Goal: Transaction & Acquisition: Purchase product/service

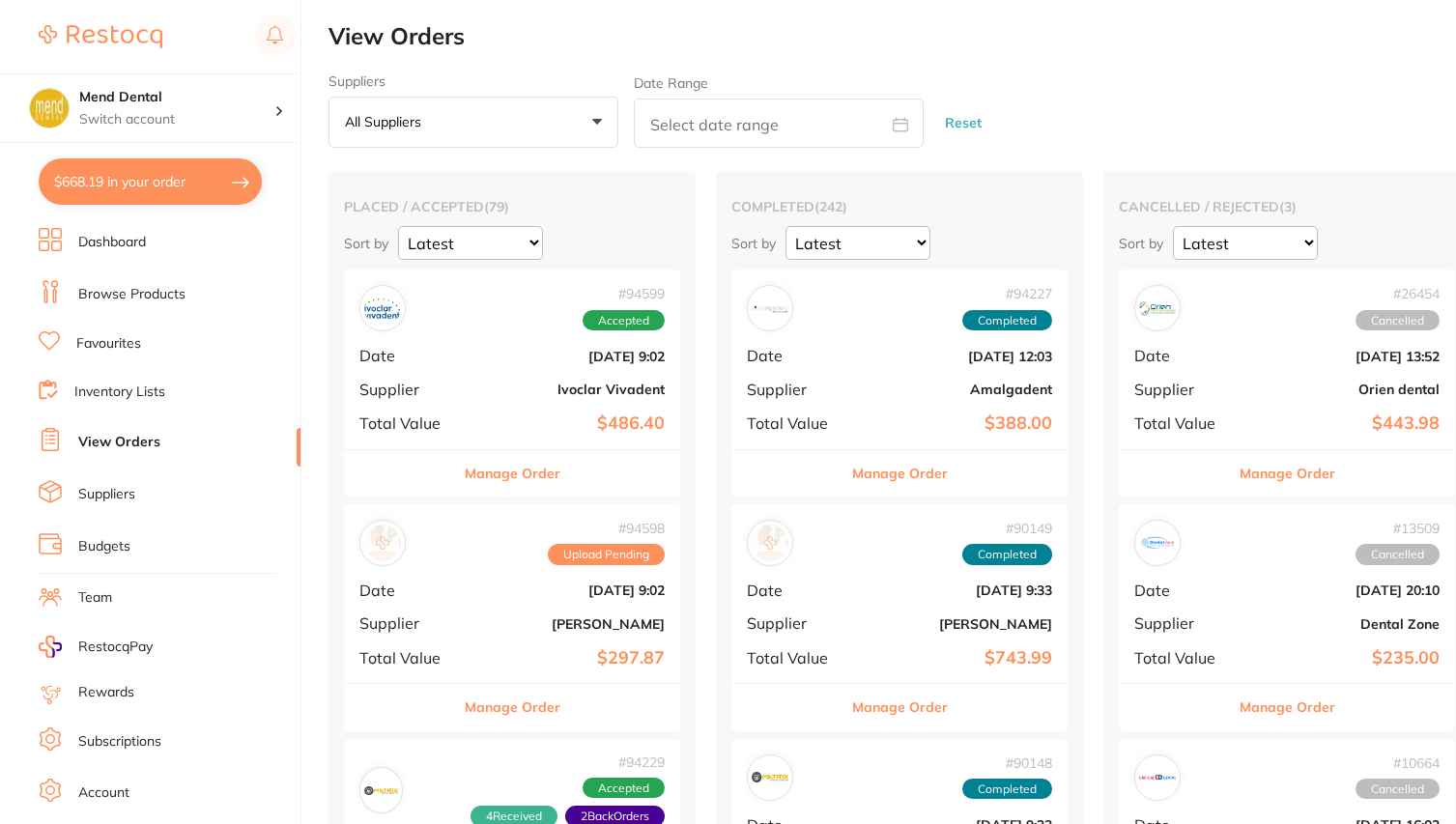
click at [177, 111] on p "Switch account" at bounding box center [177, 120] width 195 height 20
click at [265, 110] on p "Switch account" at bounding box center [177, 120] width 195 height 20
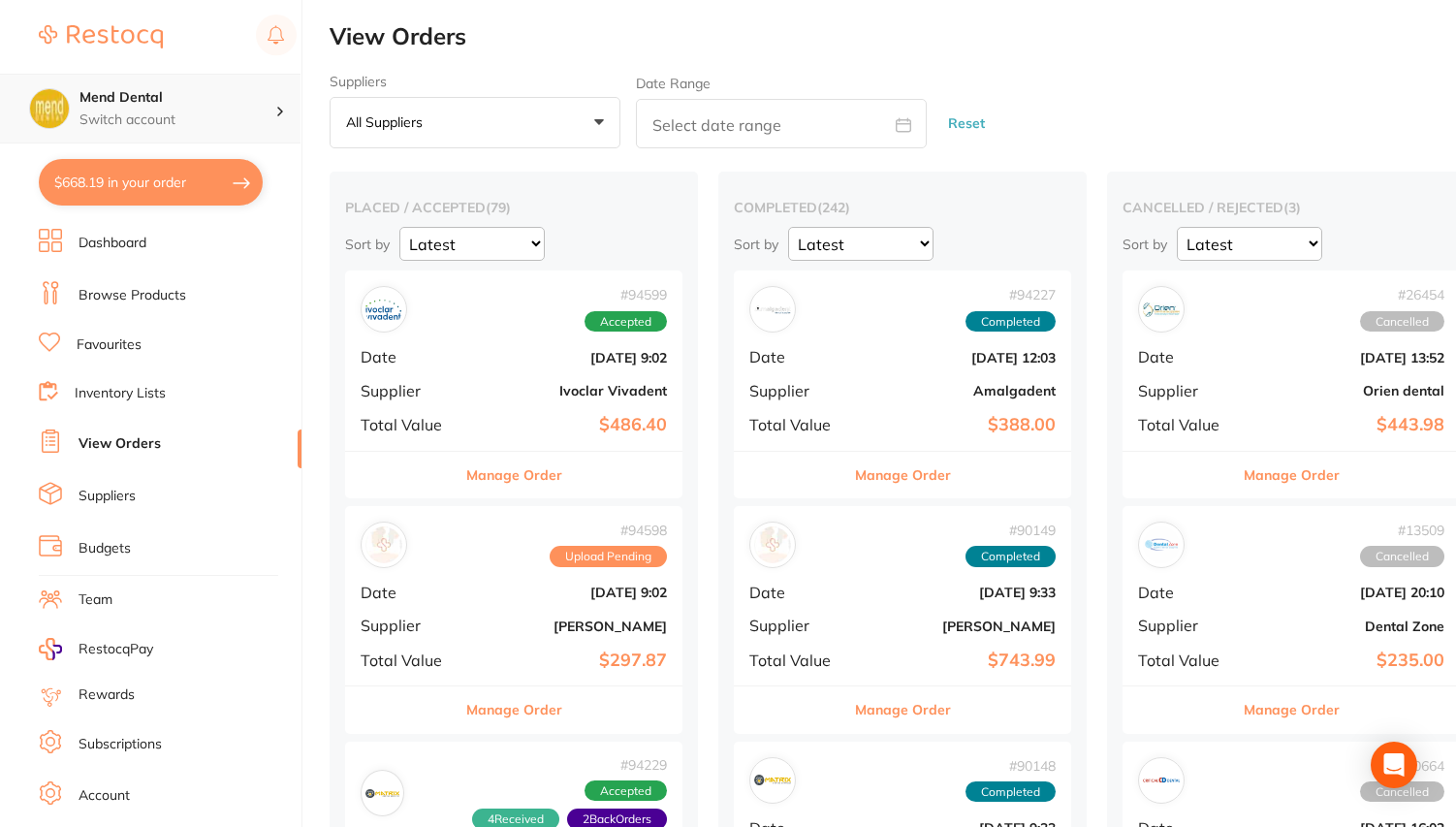
click at [269, 108] on div "Mend Dental Switch account" at bounding box center [177, 109] width 196 height 41
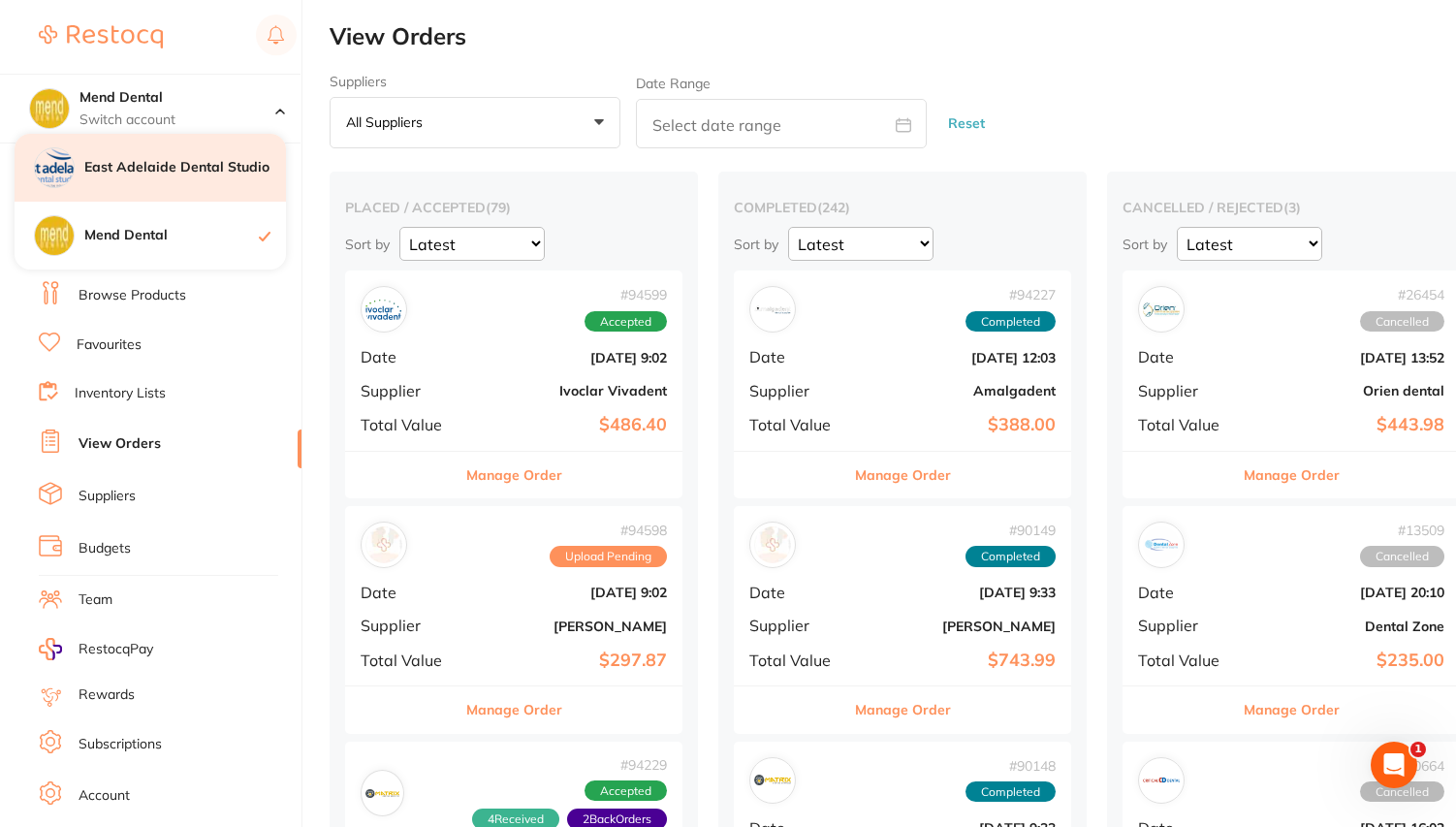
click at [193, 177] on div "East Adelaide Dental Studio" at bounding box center [150, 167] width 271 height 68
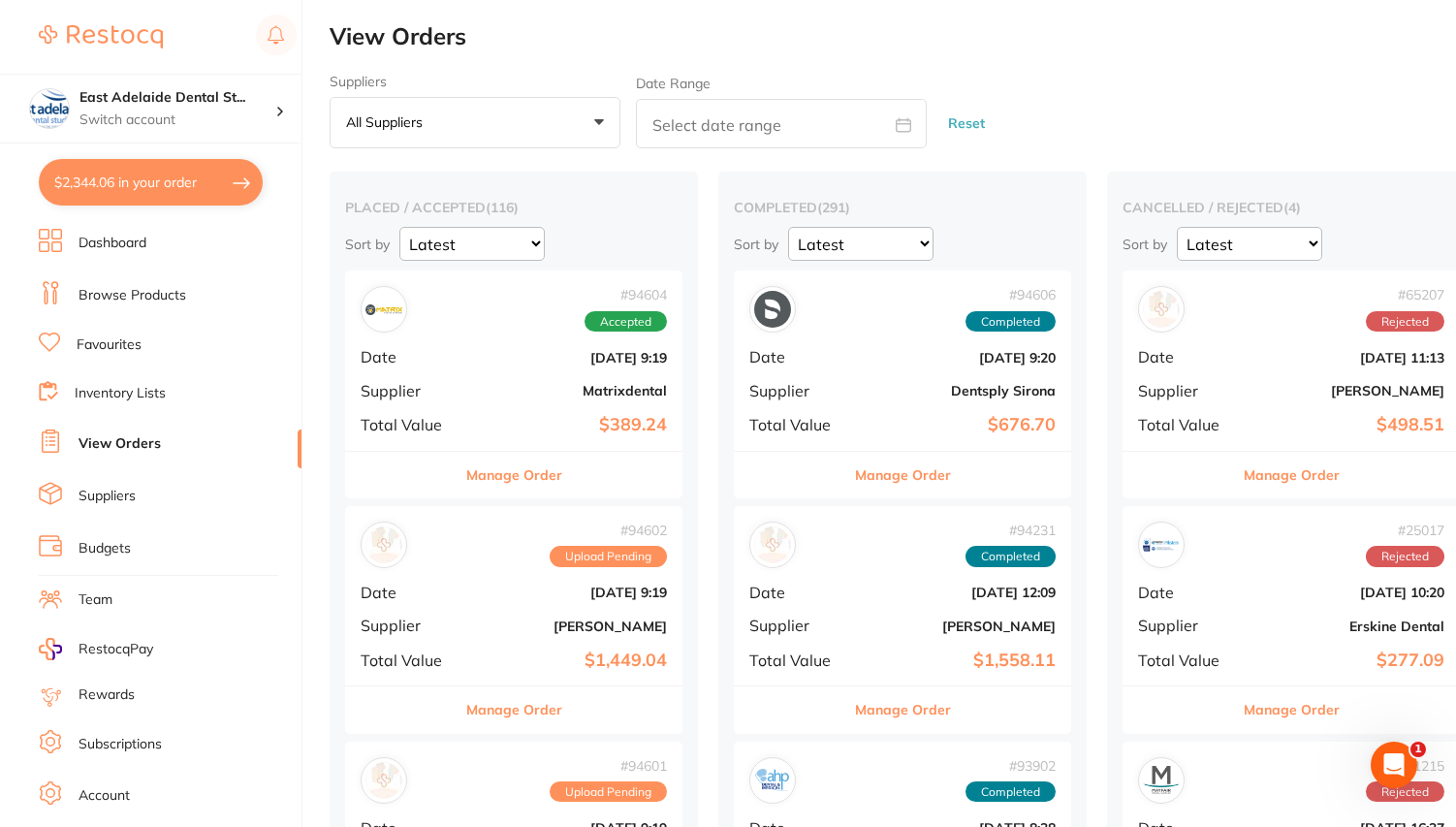
click at [117, 436] on link "View Orders" at bounding box center [119, 444] width 82 height 20
click at [202, 191] on button "$2,344.06 in your order" at bounding box center [151, 182] width 224 height 47
checkbox input "true"
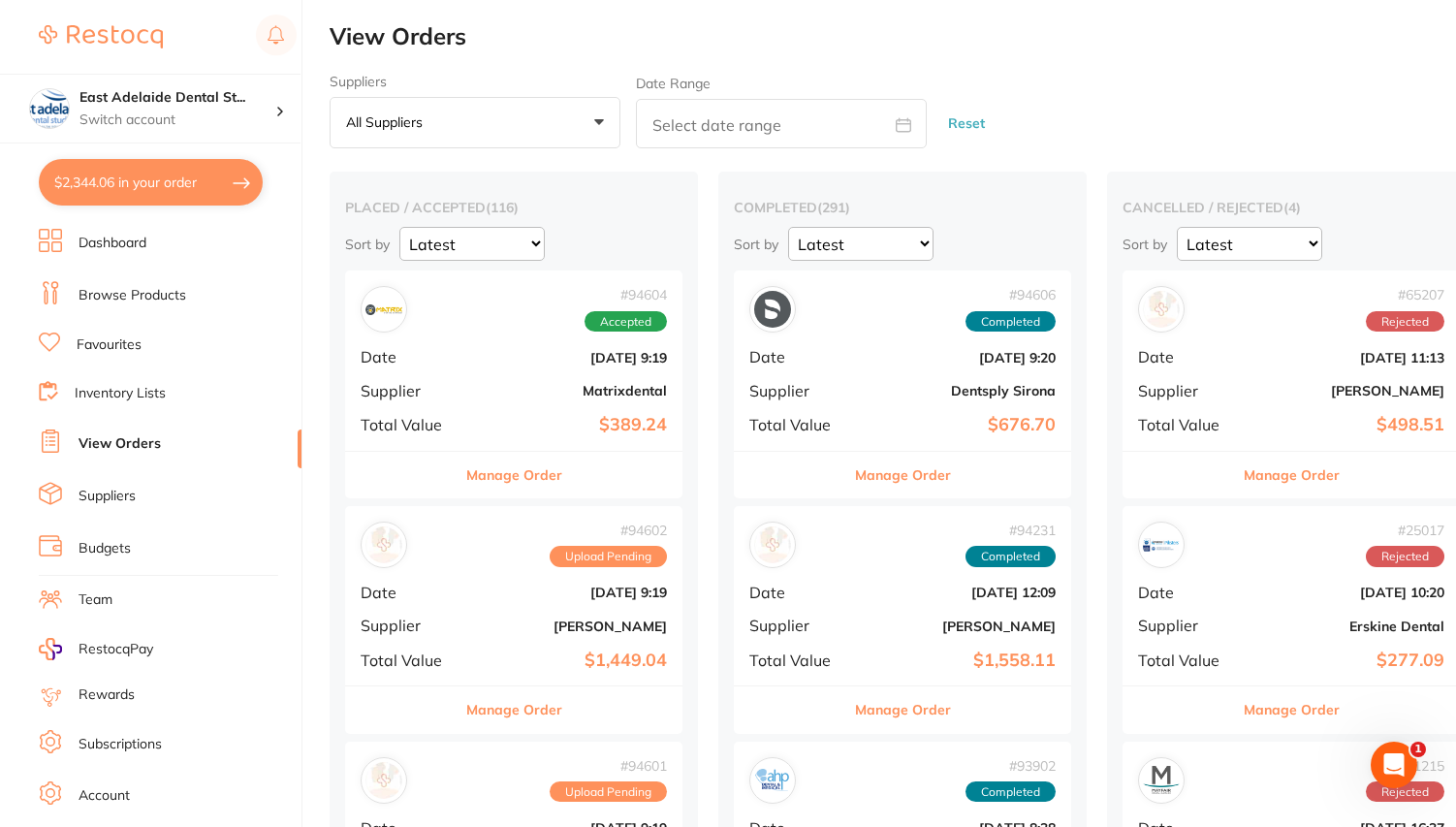
checkbox input "true"
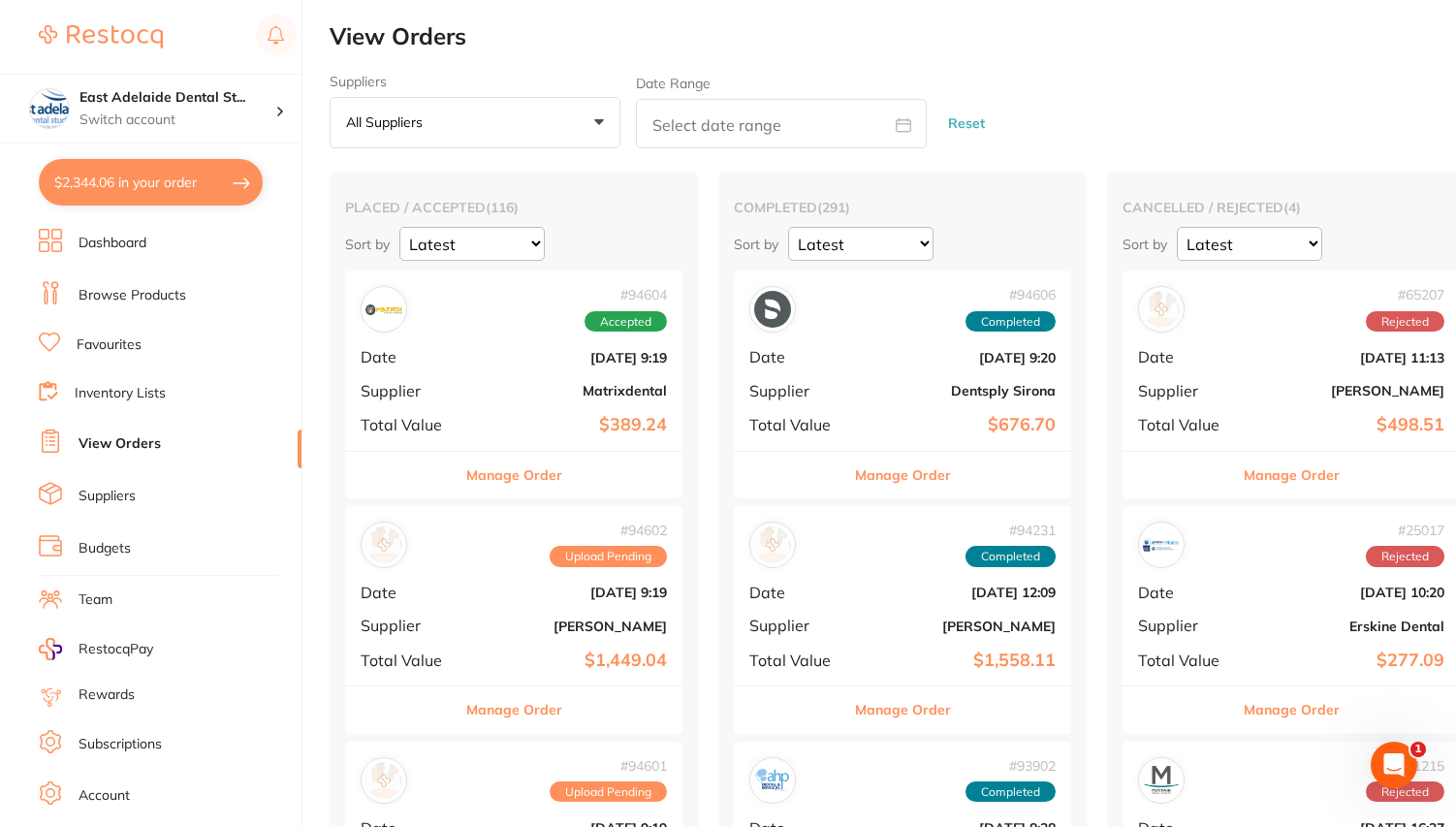
checkbox input "true"
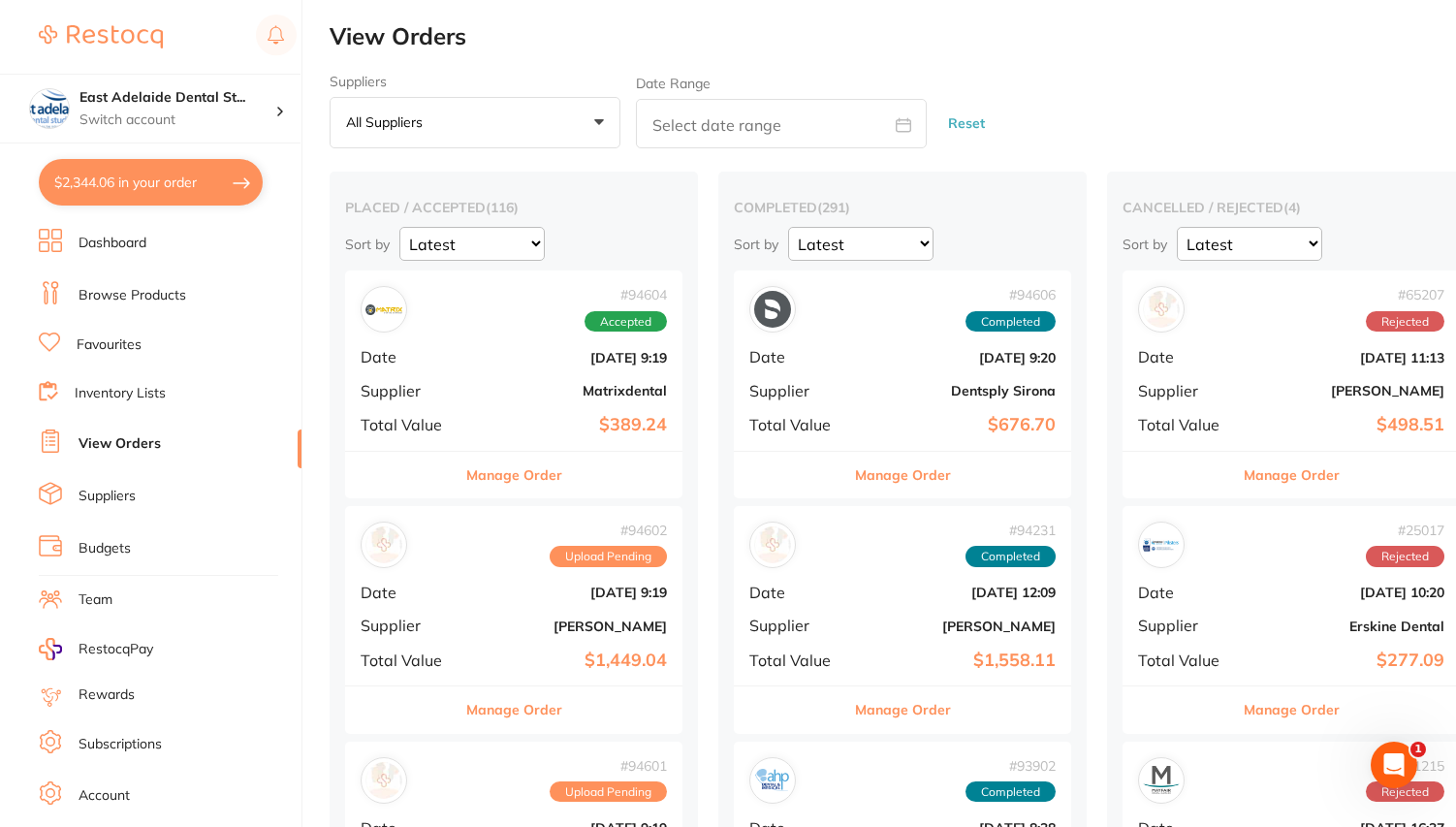
checkbox input "true"
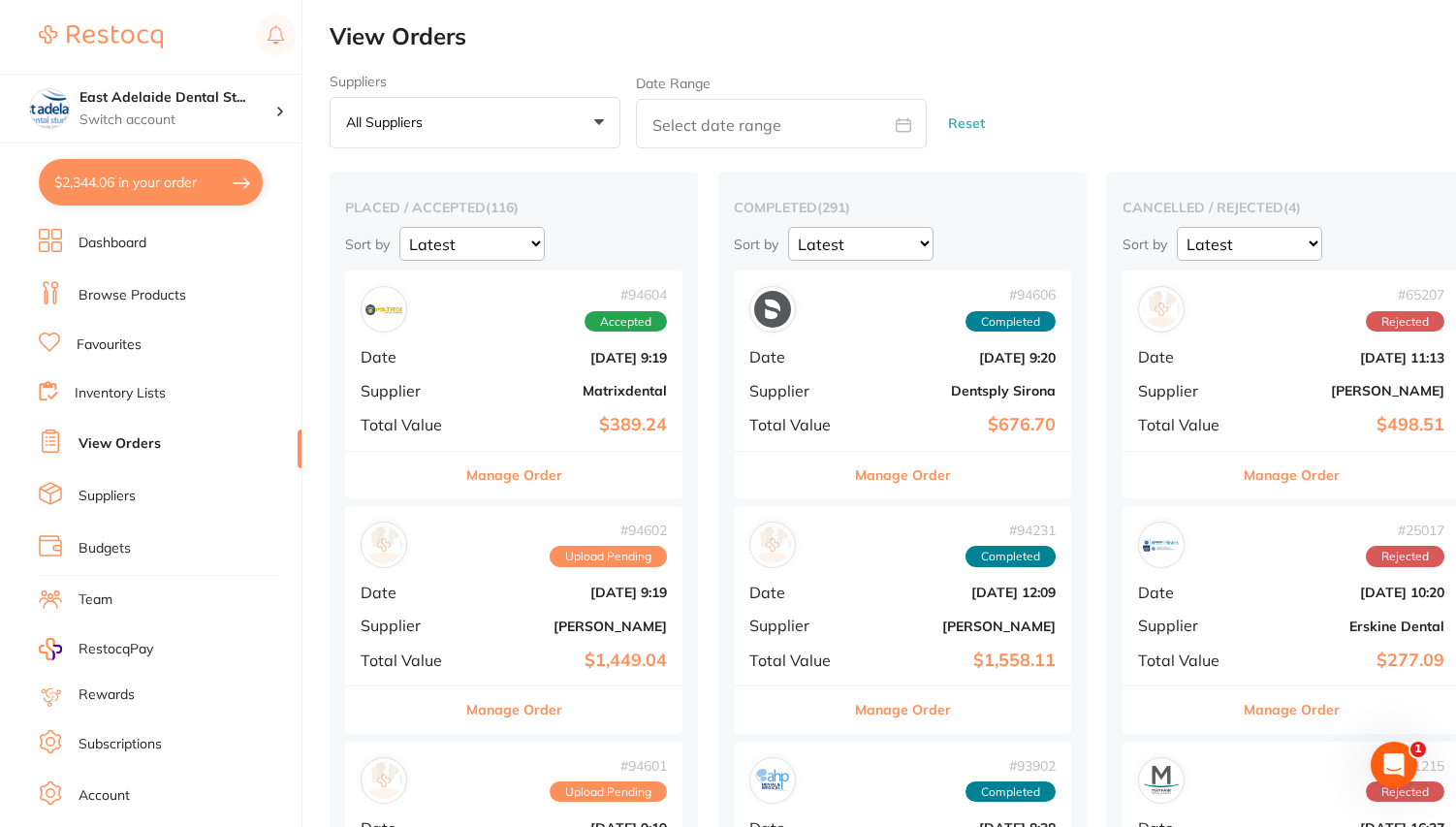
checkbox input "true"
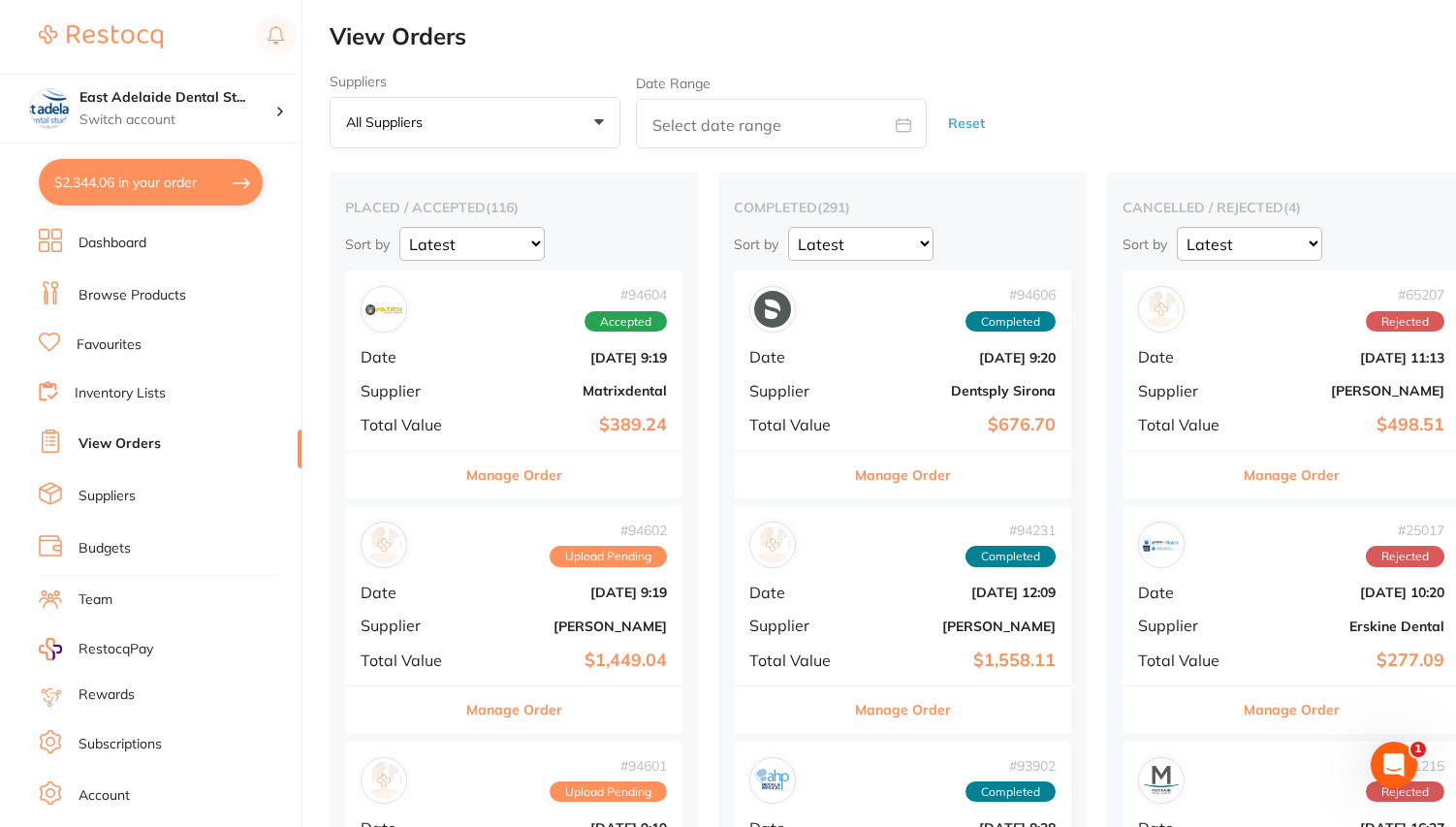
checkbox input "true"
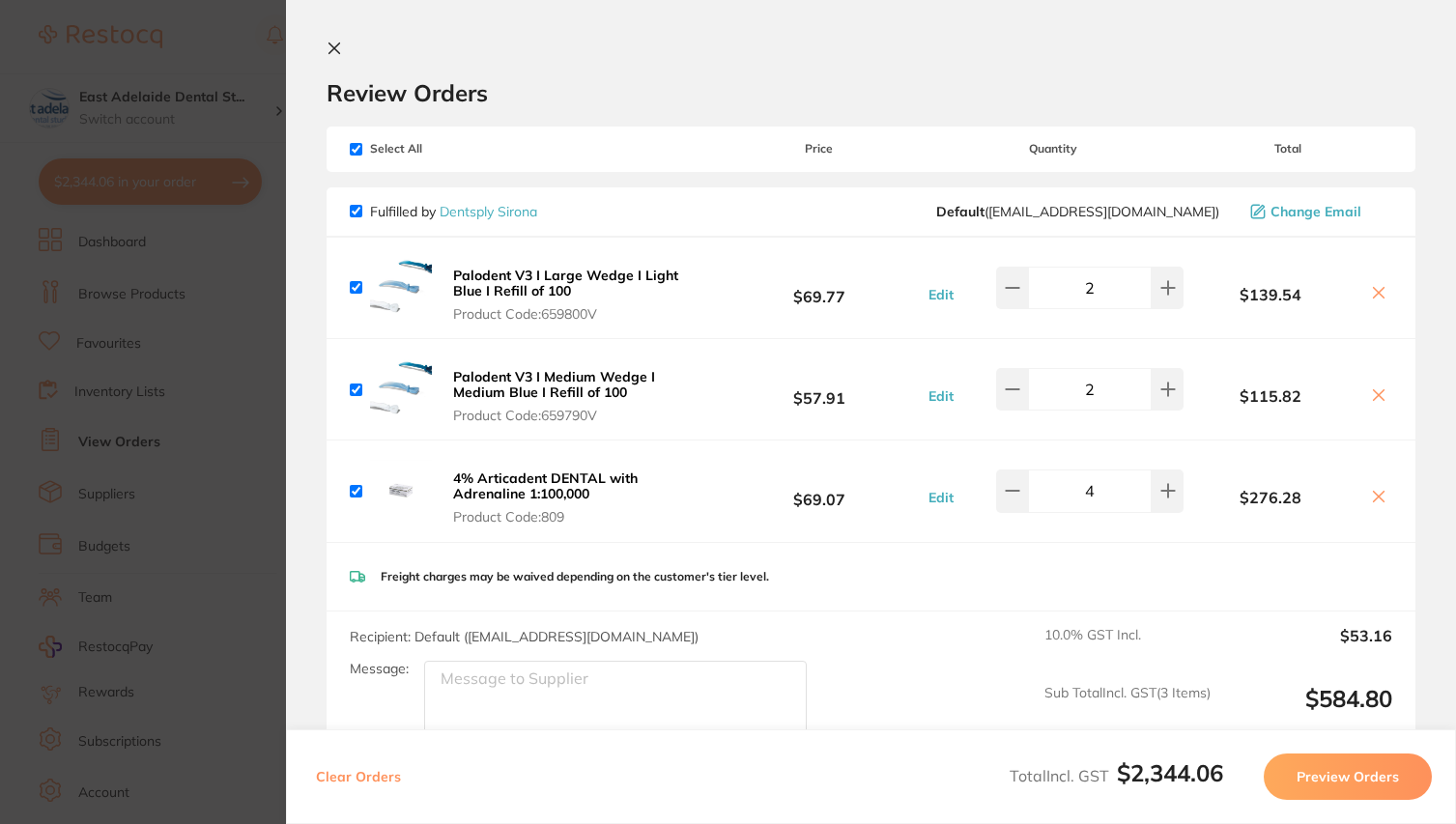
click at [335, 47] on icon at bounding box center [334, 49] width 11 height 11
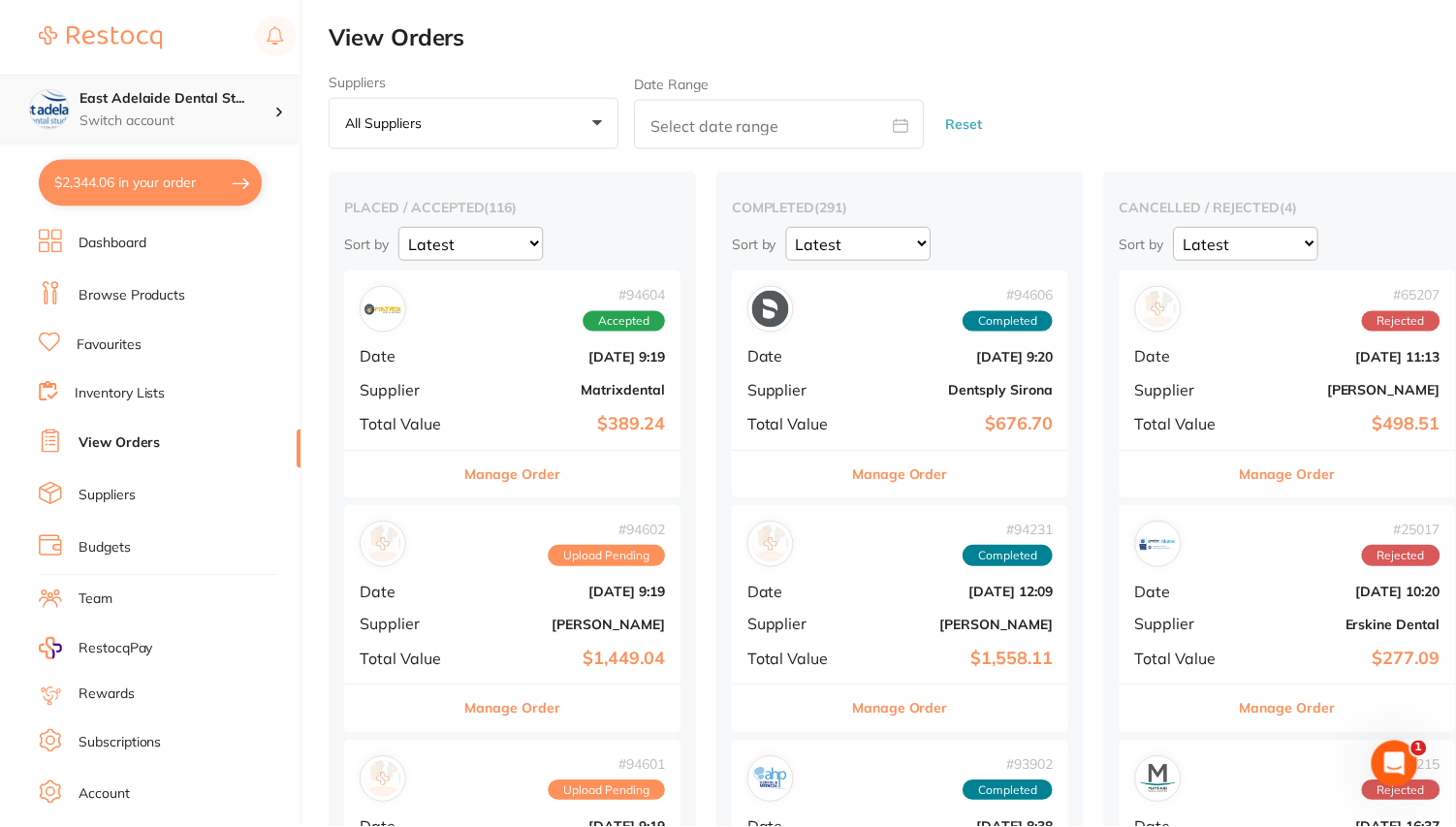
scroll to position [49, 0]
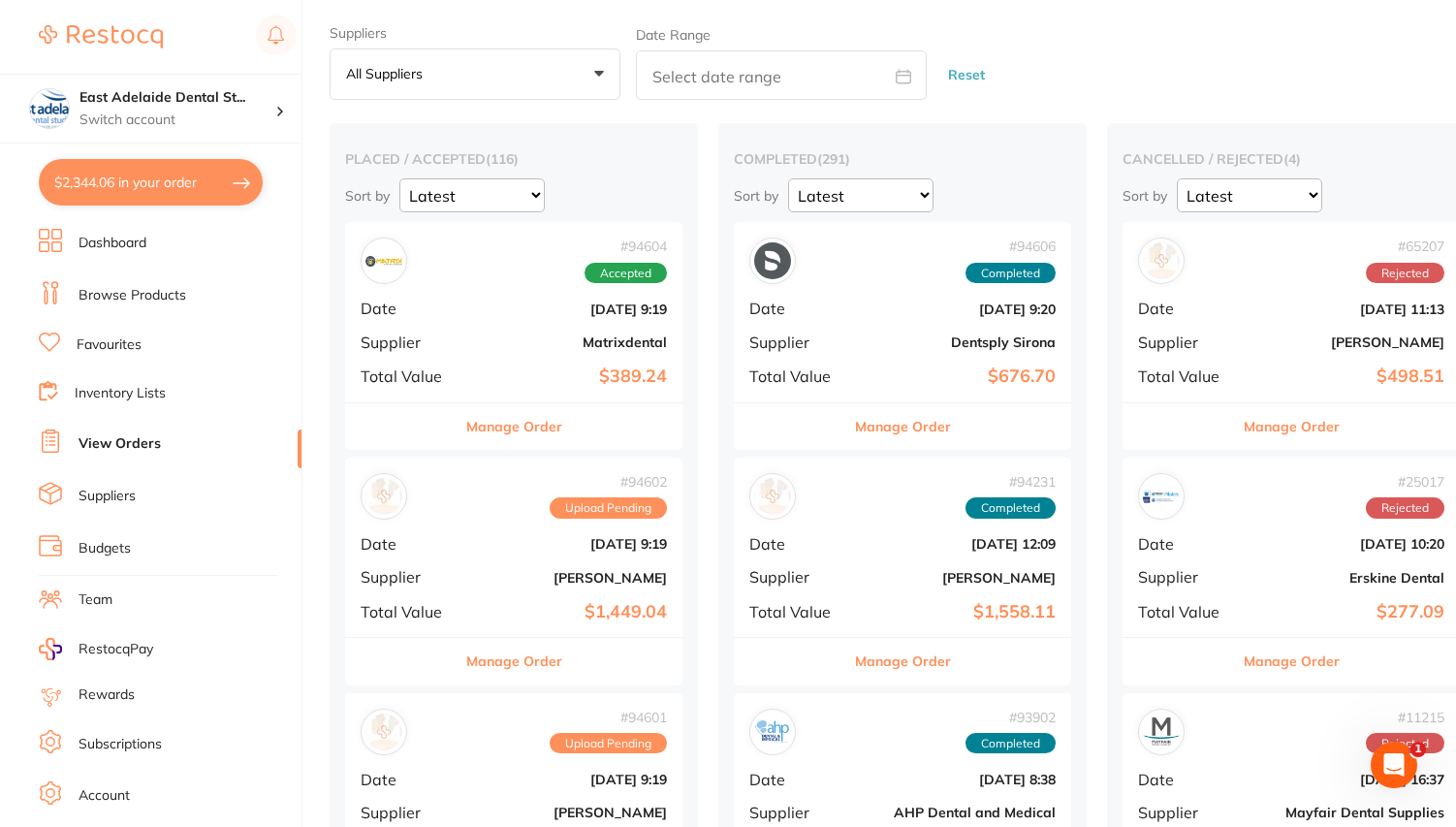
click at [171, 175] on button "$2,344.06 in your order" at bounding box center [151, 182] width 224 height 47
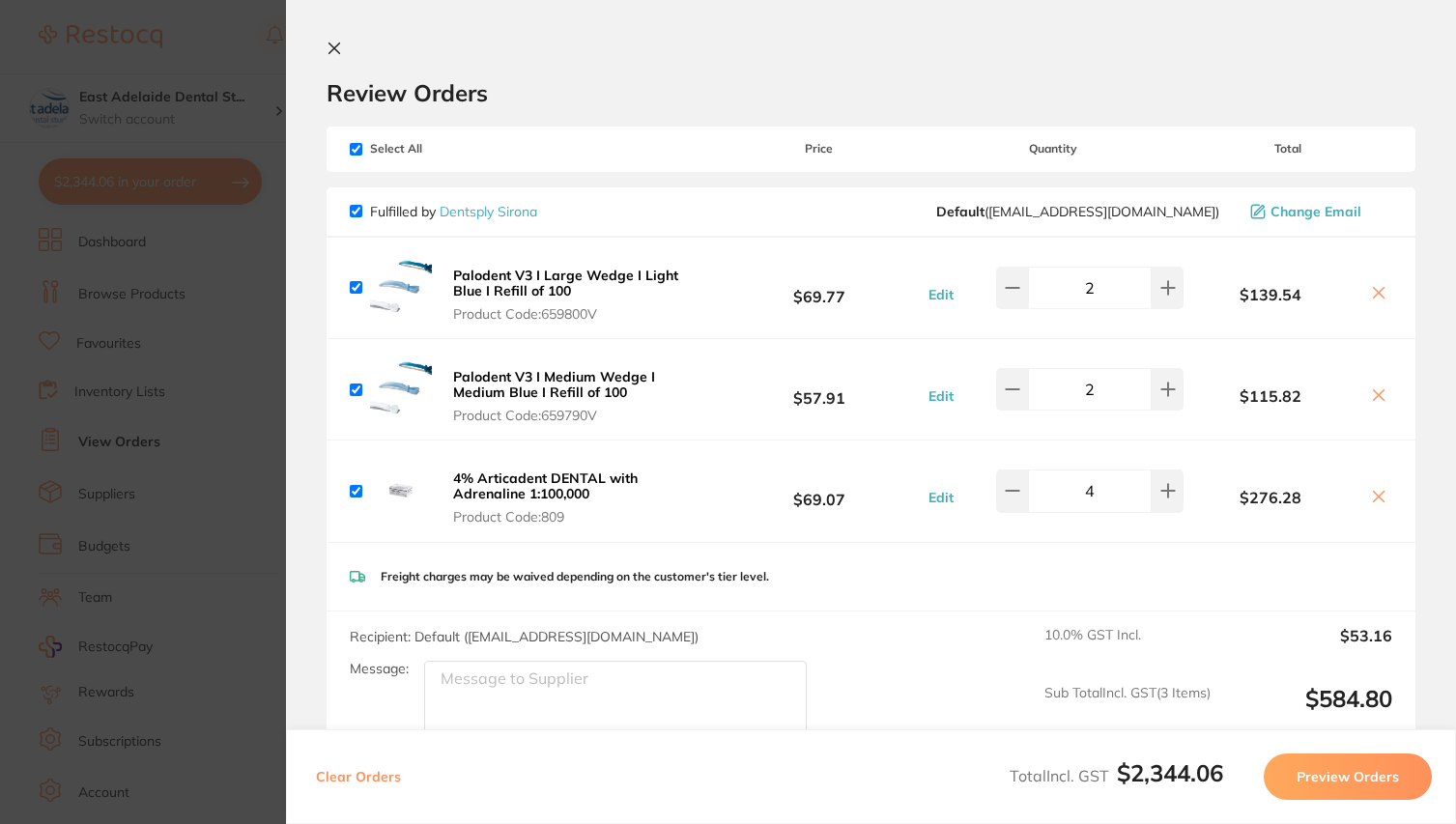
scroll to position [0, 0]
click at [329, 48] on icon at bounding box center [334, 49] width 16 height 16
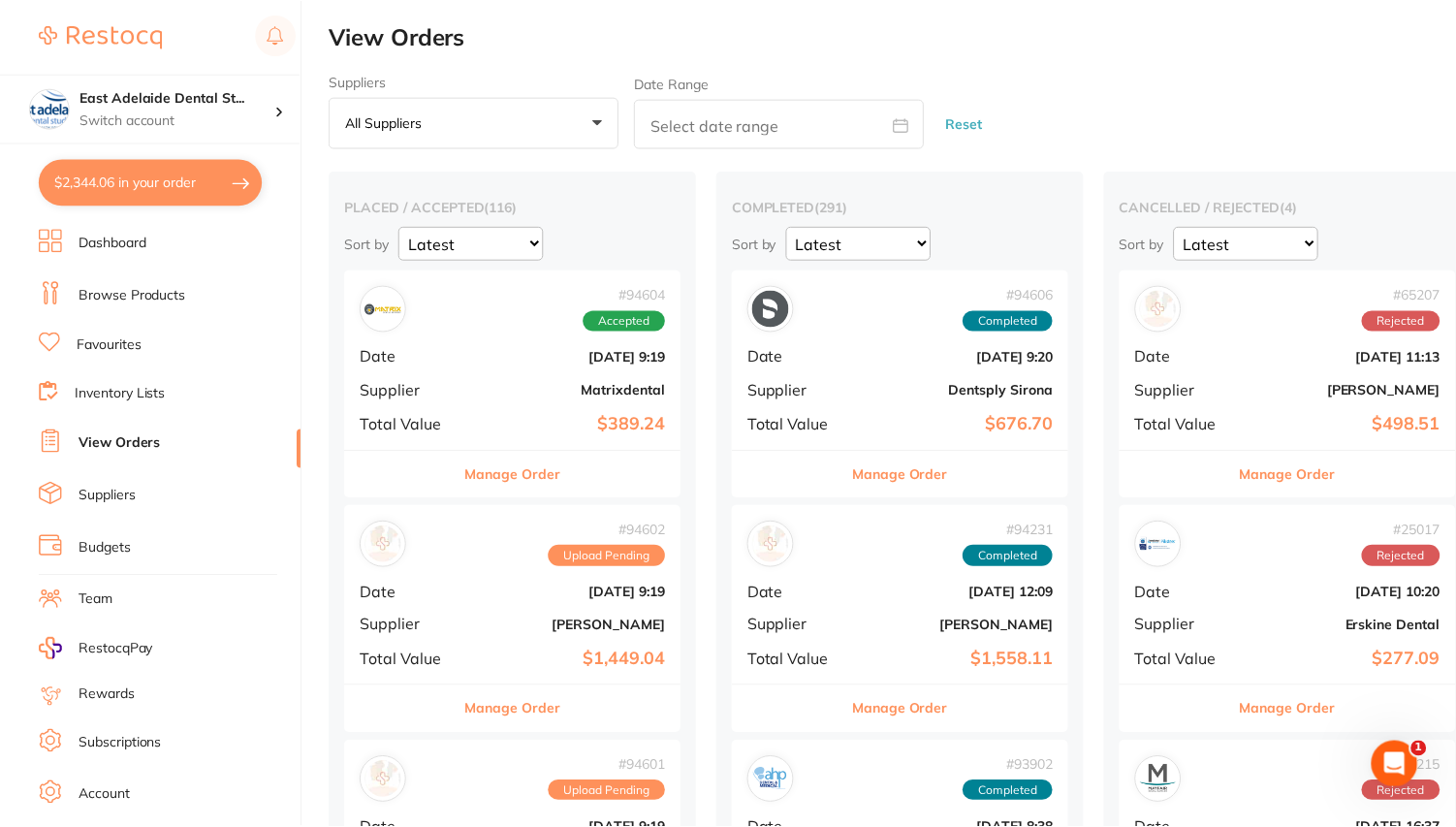
scroll to position [1, 0]
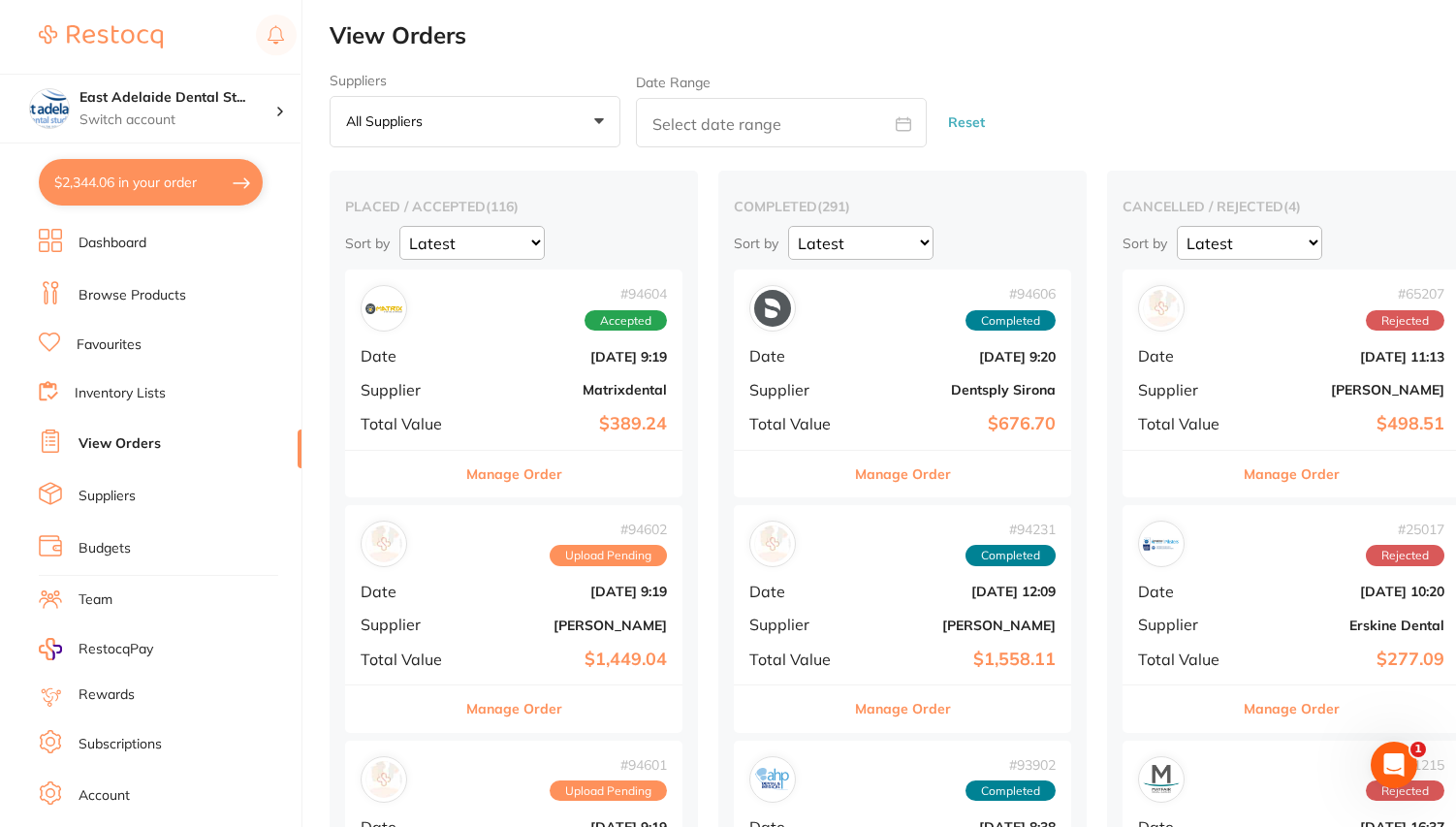
click at [195, 176] on button "$2,344.06 in your order" at bounding box center [151, 182] width 224 height 47
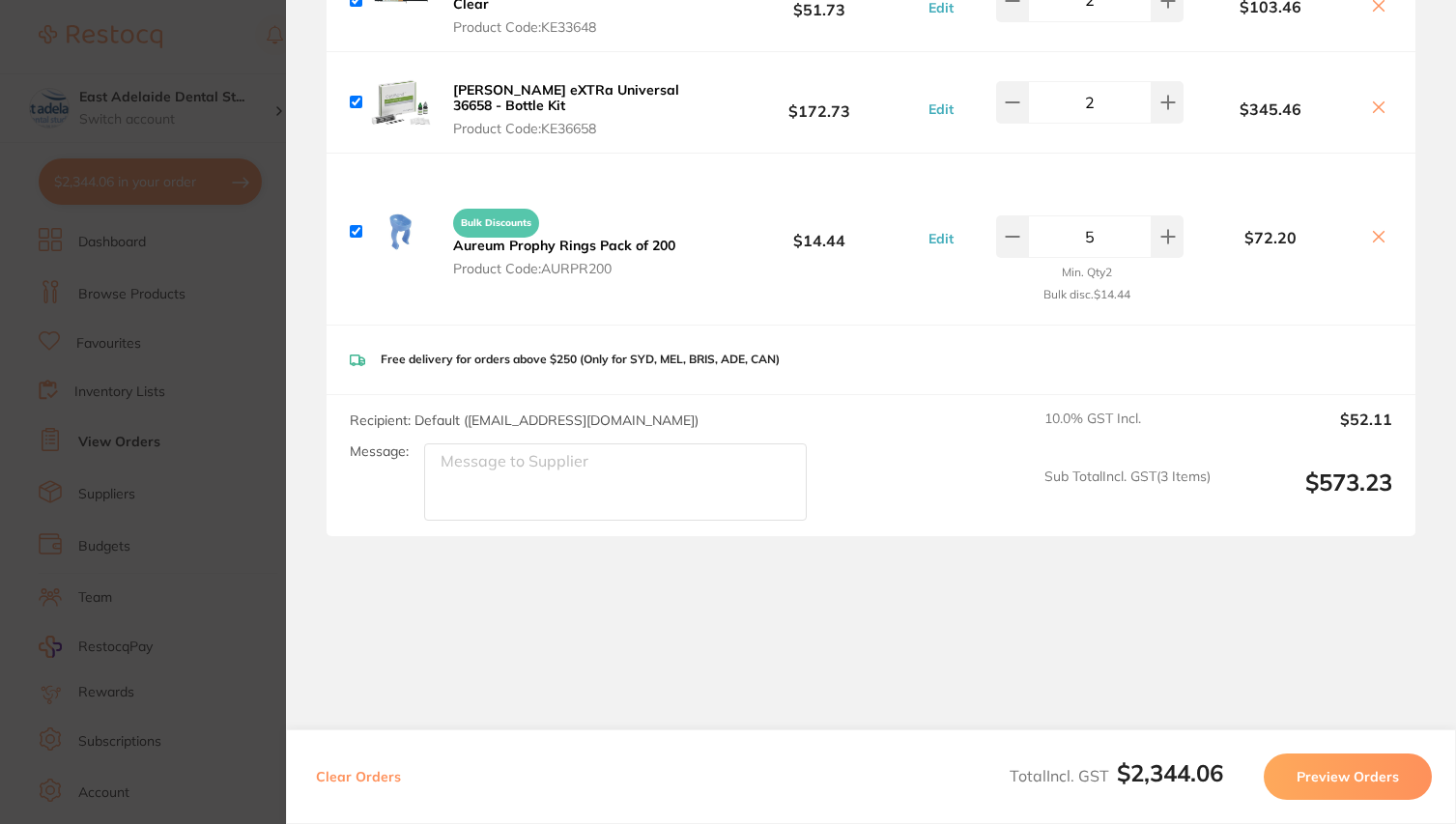
scroll to position [3110, 0]
